Goal: Navigation & Orientation: Find specific page/section

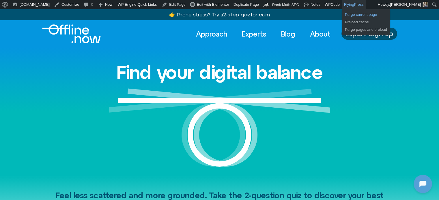
scroll to position [511, 0]
click at [342, 15] on link "Purge current page" at bounding box center [366, 14] width 48 height 7
click at [342, 20] on link "Preload cache" at bounding box center [366, 21] width 48 height 7
click at [342, 28] on link "Purge pages and preload" at bounding box center [366, 29] width 48 height 7
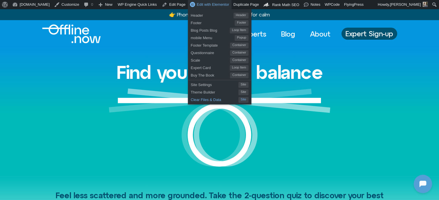
click at [191, 101] on span "Clear Files & Data" at bounding box center [215, 98] width 48 height 7
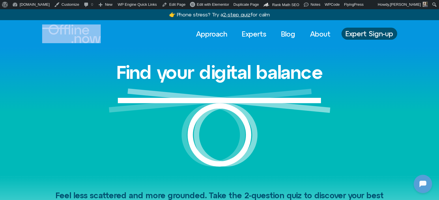
drag, startPoint x: 113, startPoint y: 40, endPoint x: 41, endPoint y: 30, distance: 72.8
click at [41, 30] on div "Approach Experts Blog About Approach Experts Blog About Expert Sign-up" at bounding box center [219, 34] width 429 height 19
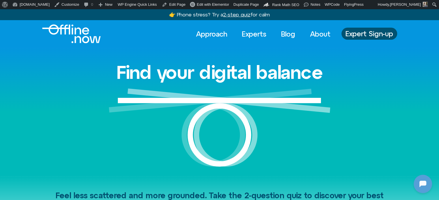
click at [27, 43] on div "Approach Experts Blog About Approach Experts Blog About Expert Sign-up" at bounding box center [219, 34] width 429 height 19
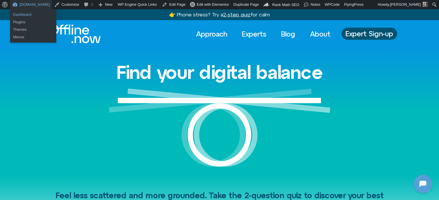
drag, startPoint x: 27, startPoint y: 15, endPoint x: 30, endPoint y: 16, distance: 3.3
click at [27, 15] on link "Dashboard" at bounding box center [33, 14] width 46 height 7
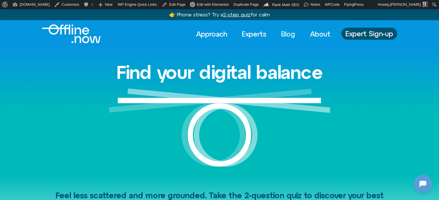
scroll to position [511, 0]
click at [282, 33] on link "Blog" at bounding box center [288, 34] width 25 height 13
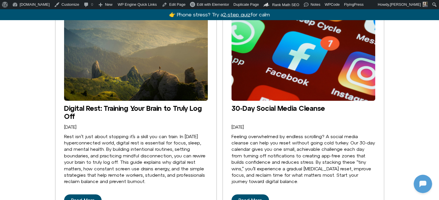
scroll to position [894, 0]
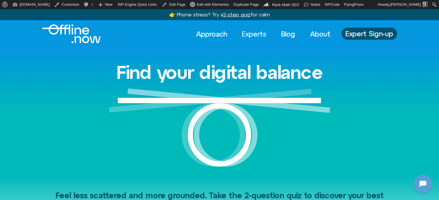
drag, startPoint x: 257, startPoint y: 35, endPoint x: 257, endPoint y: 41, distance: 5.8
click at [257, 35] on link "Experts" at bounding box center [254, 34] width 35 height 13
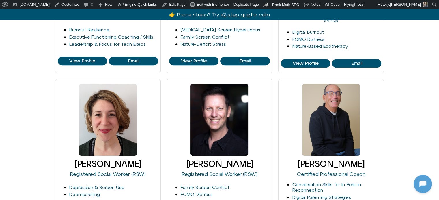
scroll to position [663, 0]
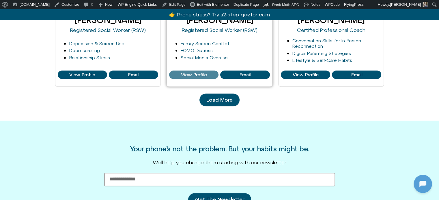
click at [200, 75] on span "View Profile" at bounding box center [194, 74] width 26 height 5
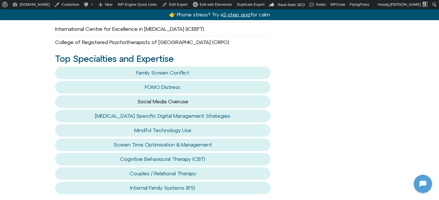
scroll to position [433, 0]
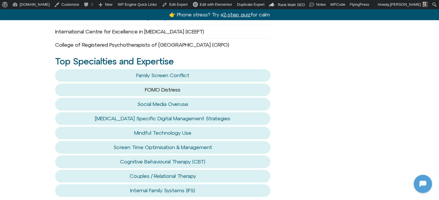
click at [151, 87] on link "FOMO Distress" at bounding box center [162, 90] width 35 height 6
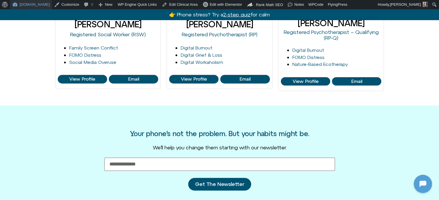
scroll to position [303, 0]
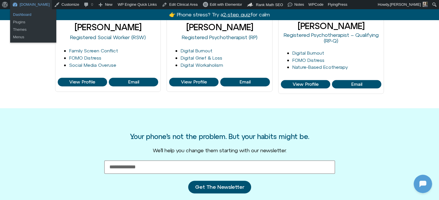
drag, startPoint x: 30, startPoint y: 16, endPoint x: 39, endPoint y: 15, distance: 9.3
click at [30, 16] on link "Dashboard" at bounding box center [33, 14] width 46 height 7
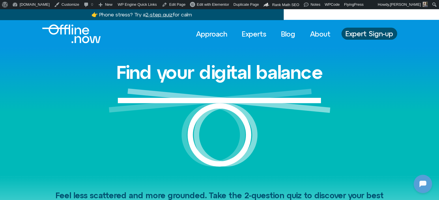
scroll to position [511, 0]
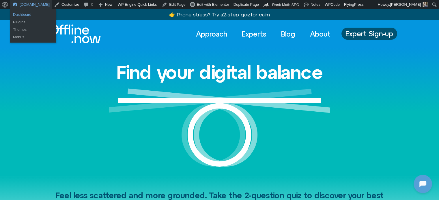
drag, startPoint x: 23, startPoint y: 13, endPoint x: 46, endPoint y: 30, distance: 28.5
click at [23, 13] on link "Dashboard" at bounding box center [33, 14] width 46 height 7
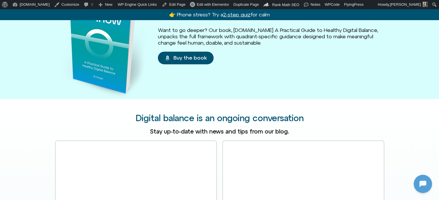
scroll to position [836, 0]
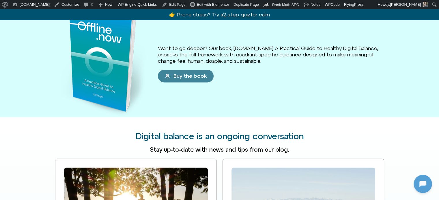
click at [192, 73] on span "Buy the book" at bounding box center [189, 76] width 33 height 6
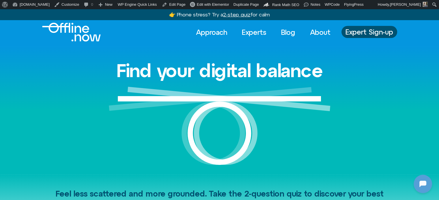
scroll to position [0, 0]
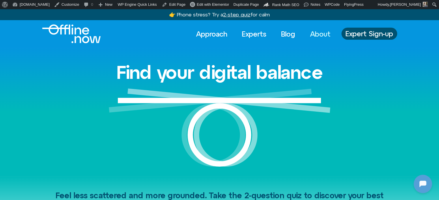
click at [320, 31] on link "About" at bounding box center [320, 34] width 31 height 13
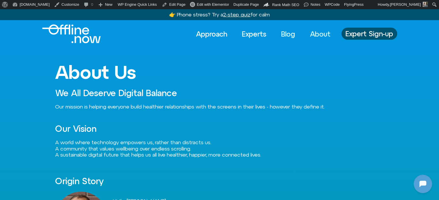
scroll to position [511, 0]
click at [290, 36] on link "Blog" at bounding box center [288, 34] width 25 height 13
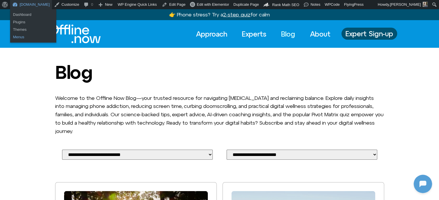
scroll to position [511, 0]
click at [25, 39] on link "Menus" at bounding box center [33, 36] width 46 height 7
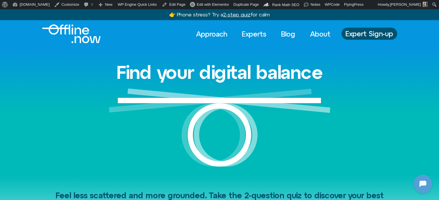
scroll to position [511, 0]
